Goal: Transaction & Acquisition: Purchase product/service

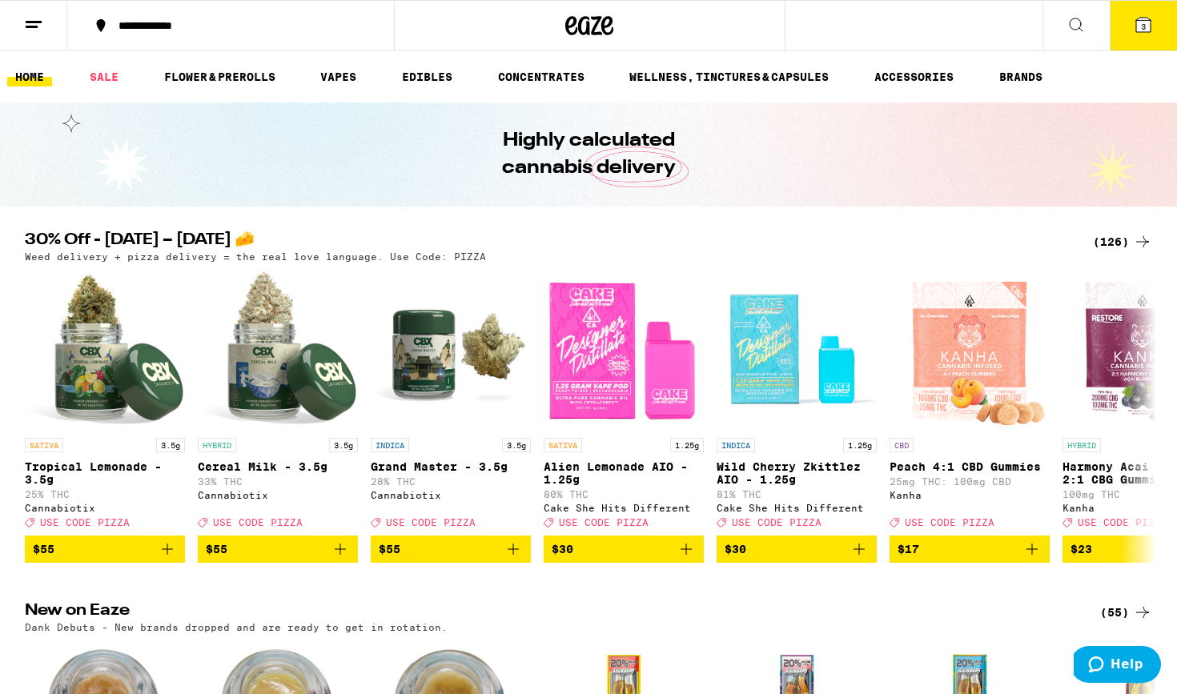
click at [1145, 35] on button "3" at bounding box center [1142, 26] width 67 height 50
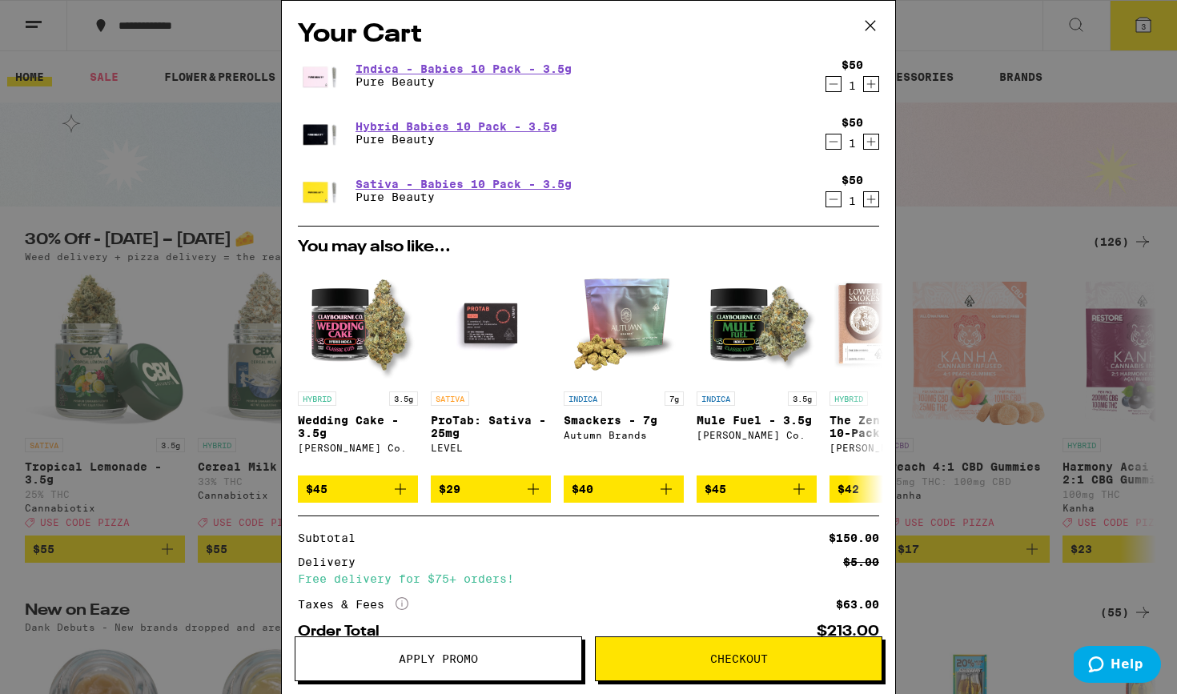
click at [832, 84] on icon "Decrement" at bounding box center [833, 84] width 9 height 0
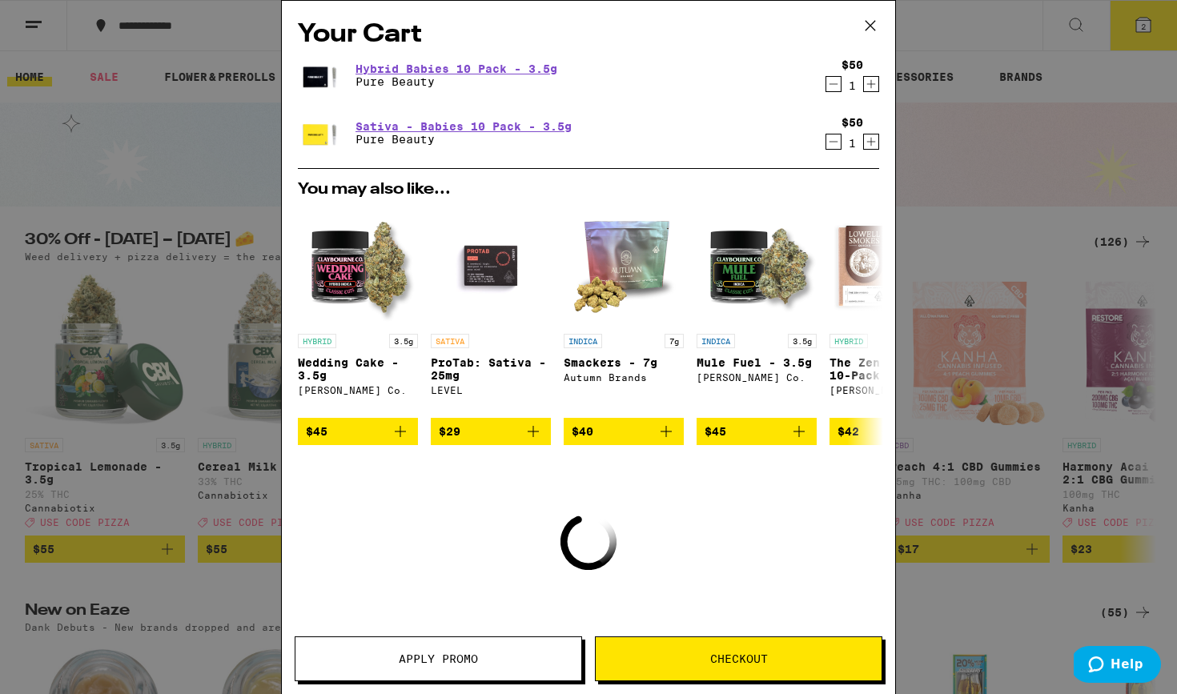
click at [835, 83] on icon "Decrement" at bounding box center [833, 83] width 14 height 19
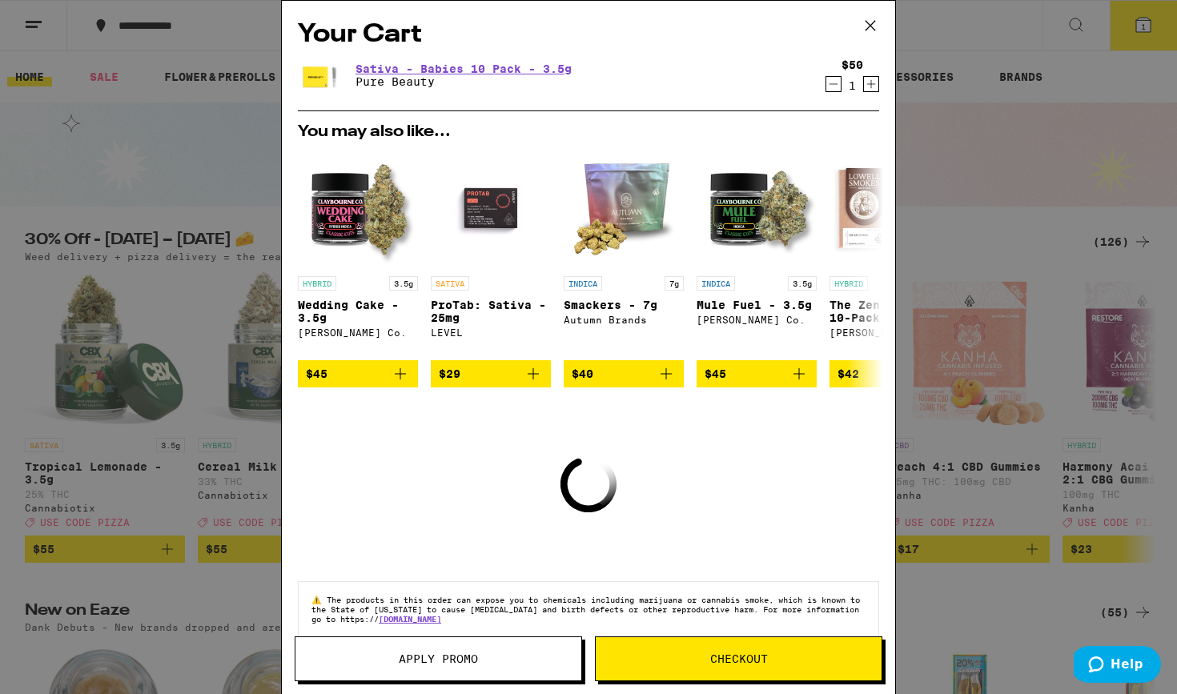
click at [835, 83] on icon "Decrement" at bounding box center [833, 83] width 14 height 19
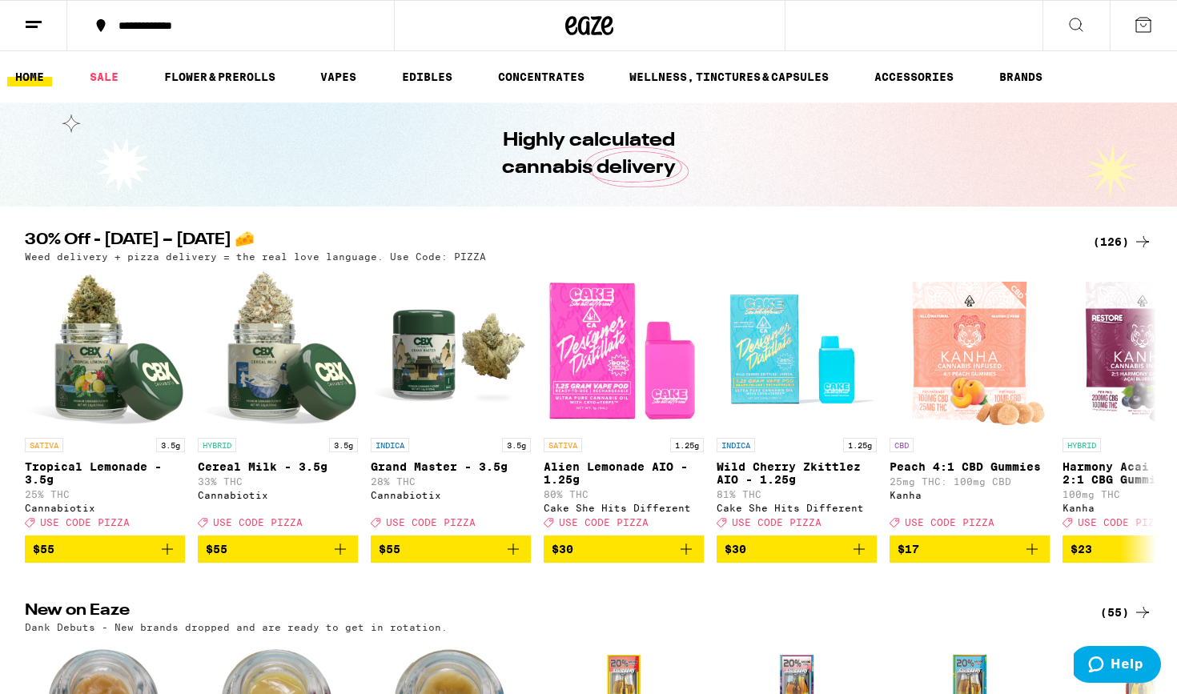
click at [340, 236] on h2 "30% Off - [DATE] – [DATE] 🧀" at bounding box center [549, 241] width 1049 height 19
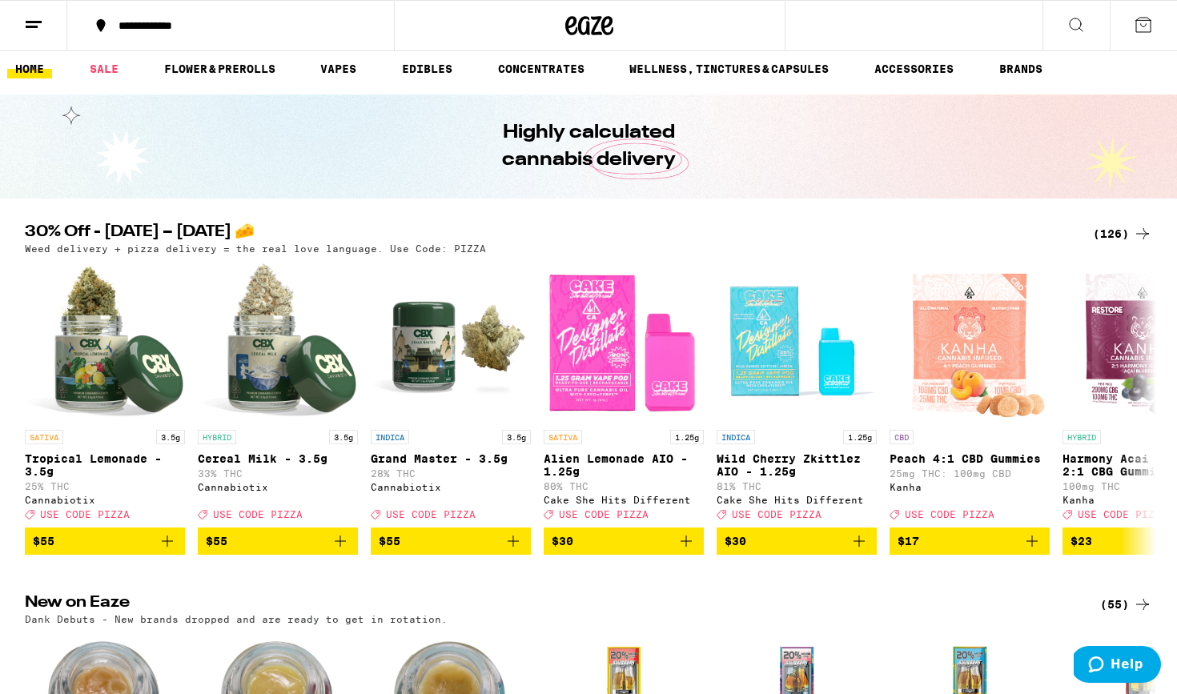
click at [1116, 239] on div "(126)" at bounding box center [1122, 233] width 59 height 19
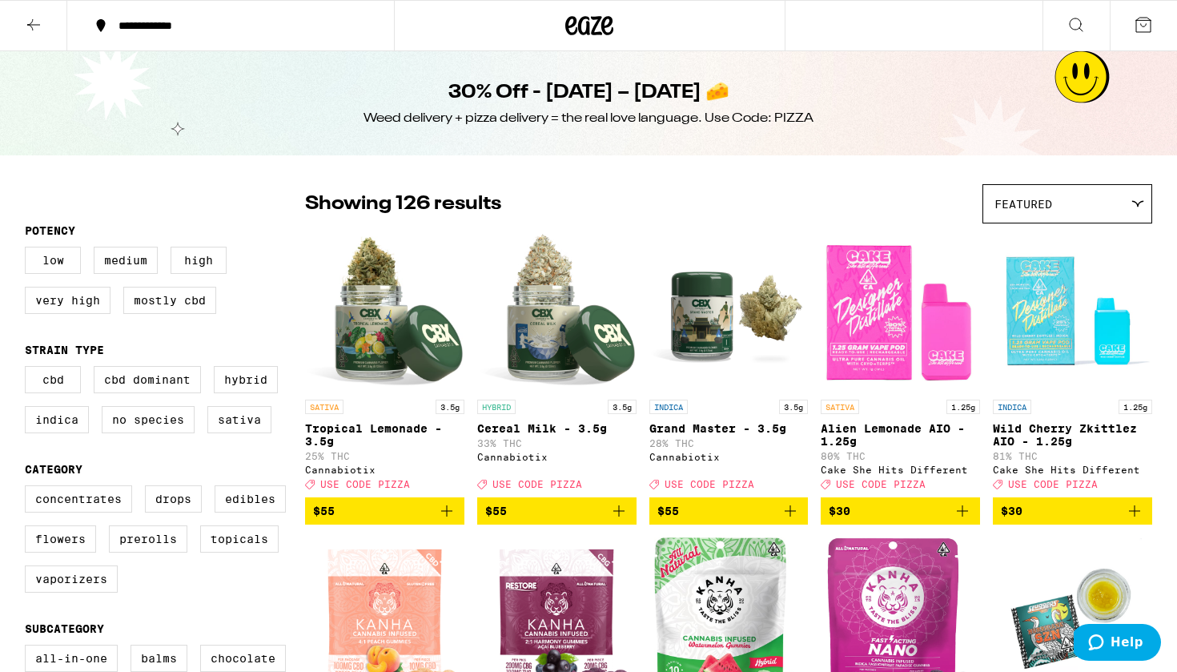
click at [557, 515] on span "$55" at bounding box center [556, 510] width 143 height 19
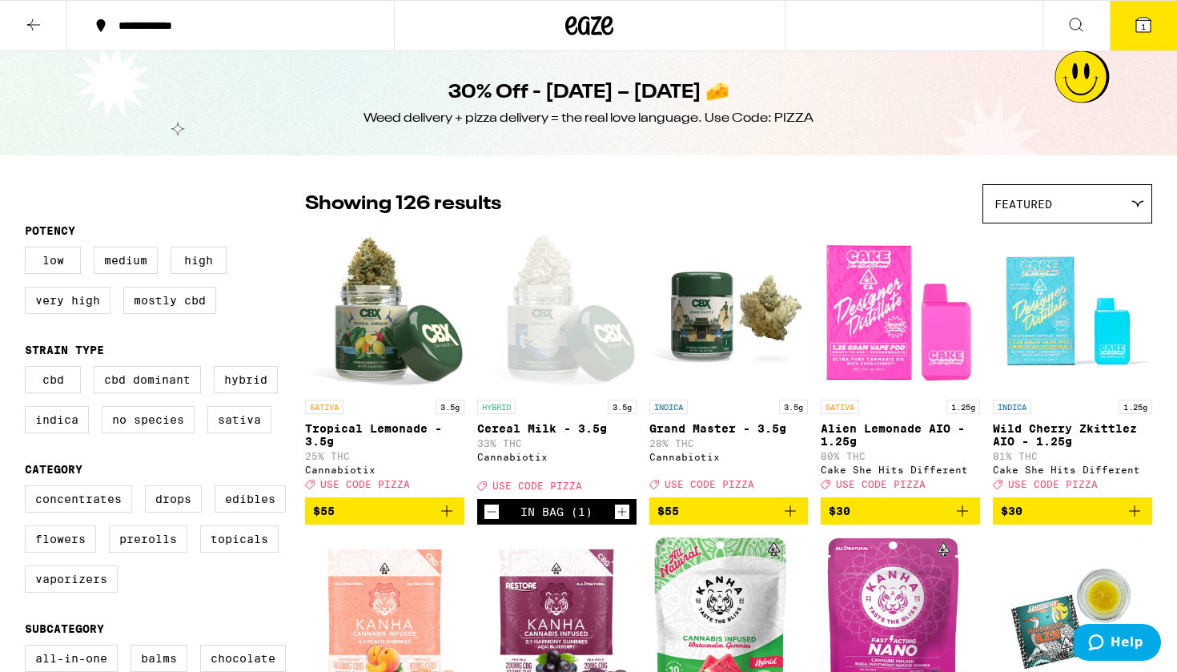
click at [1138, 27] on icon at bounding box center [1143, 25] width 14 height 14
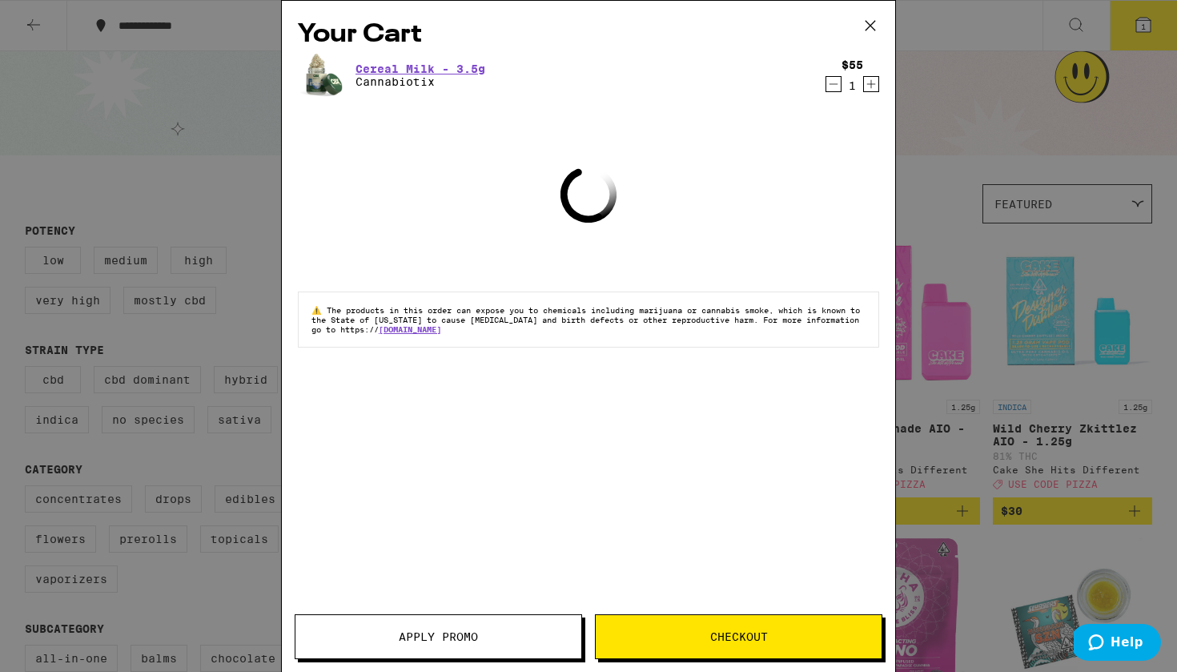
click at [421, 652] on button "Apply Promo" at bounding box center [438, 636] width 287 height 45
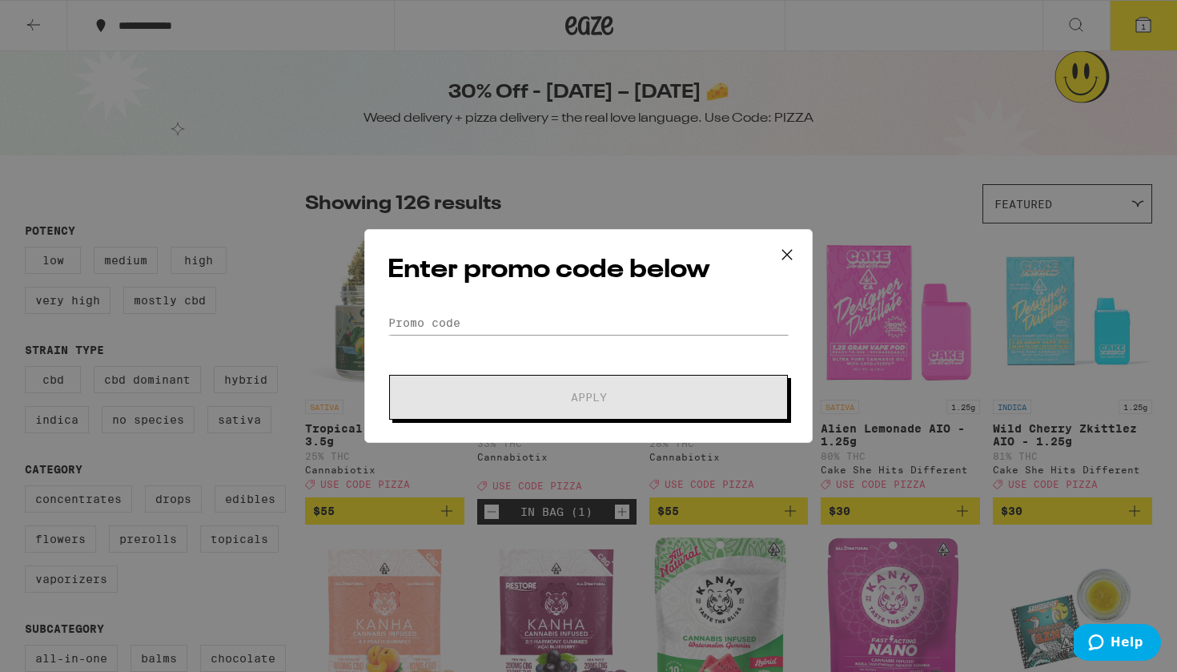
click at [499, 337] on form "Promo Code Apply" at bounding box center [588, 365] width 402 height 109
click at [497, 331] on input "Promo Code" at bounding box center [588, 323] width 402 height 24
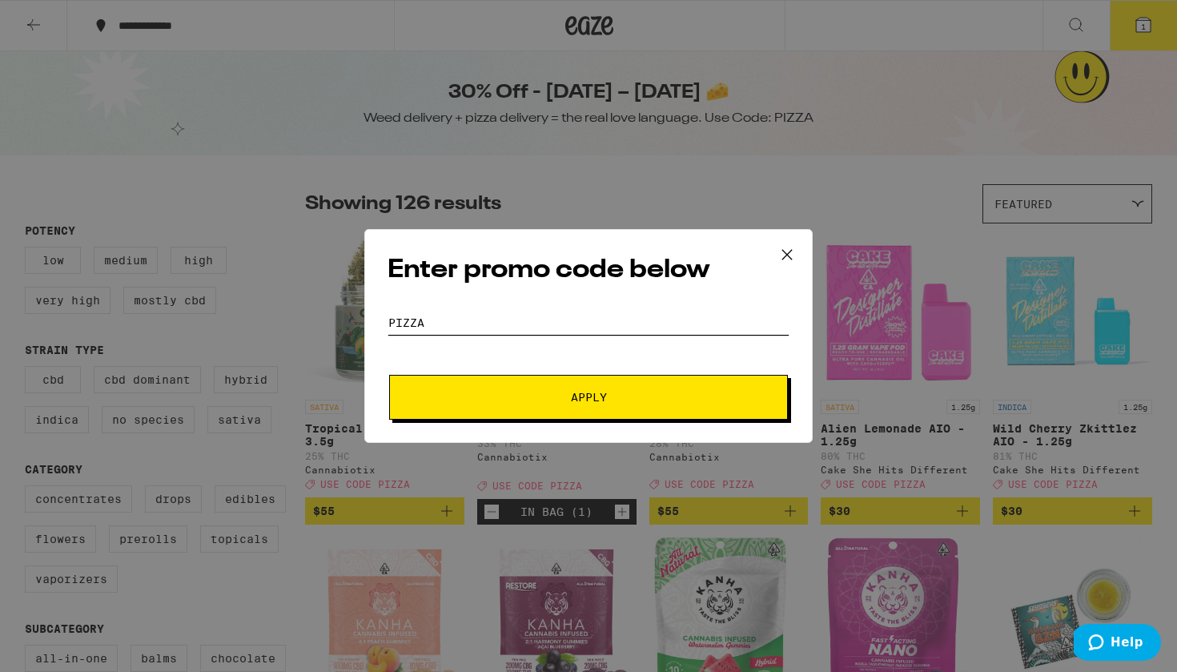
type input "pizza"
click at [588, 397] on button "Apply" at bounding box center [588, 397] width 399 height 45
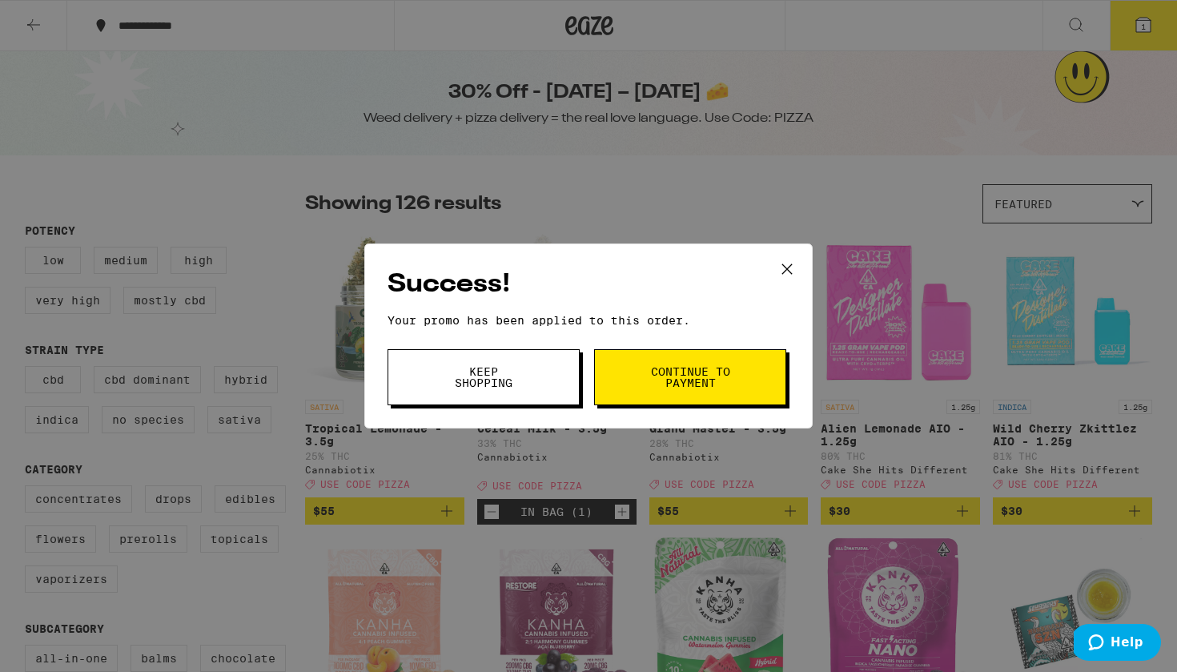
click at [608, 399] on button "Continue to payment" at bounding box center [690, 377] width 192 height 56
